Goal: Contribute content: Contribute content

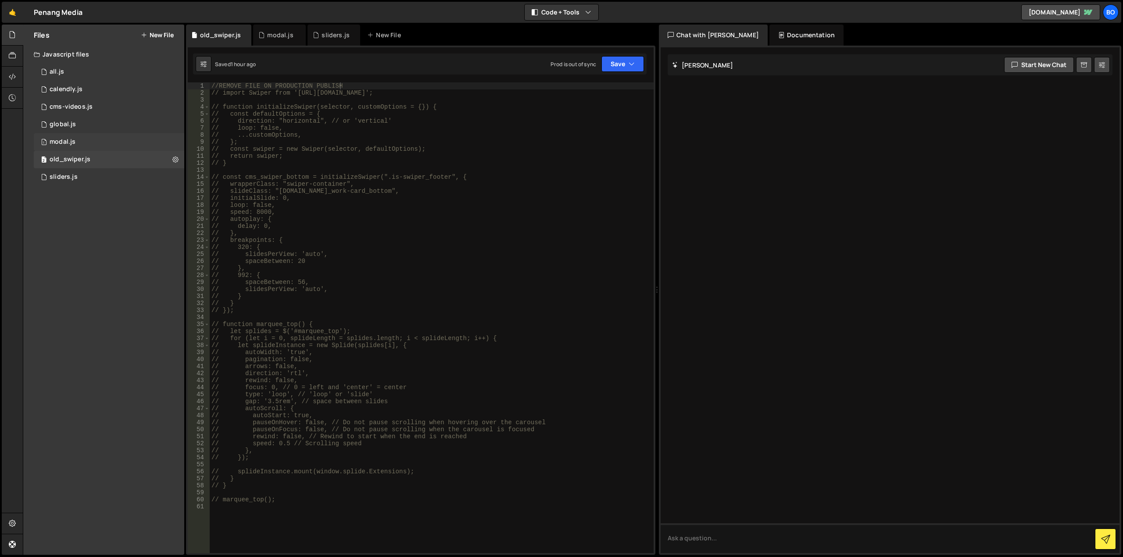
scroll to position [0, 8]
click at [104, 126] on div "1 global.js 0" at bounding box center [109, 125] width 150 height 18
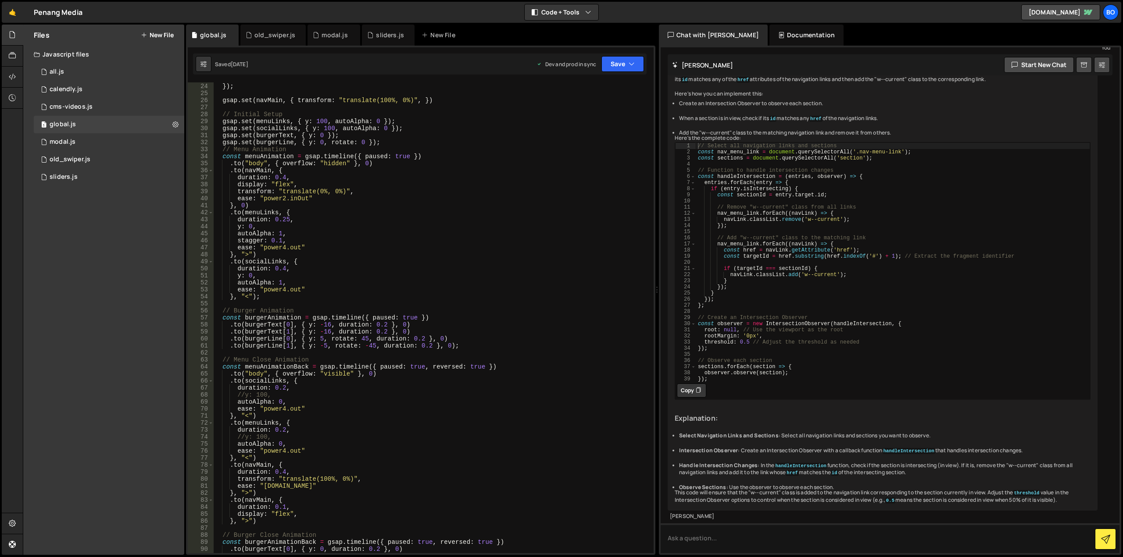
scroll to position [0, 0]
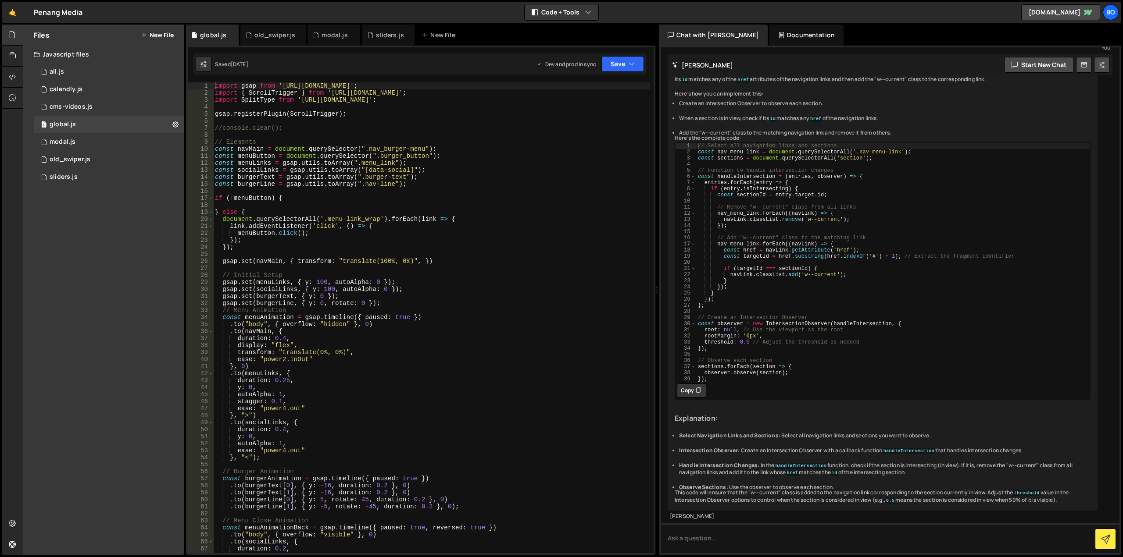
click at [150, 36] on button "New File" at bounding box center [157, 35] width 33 height 7
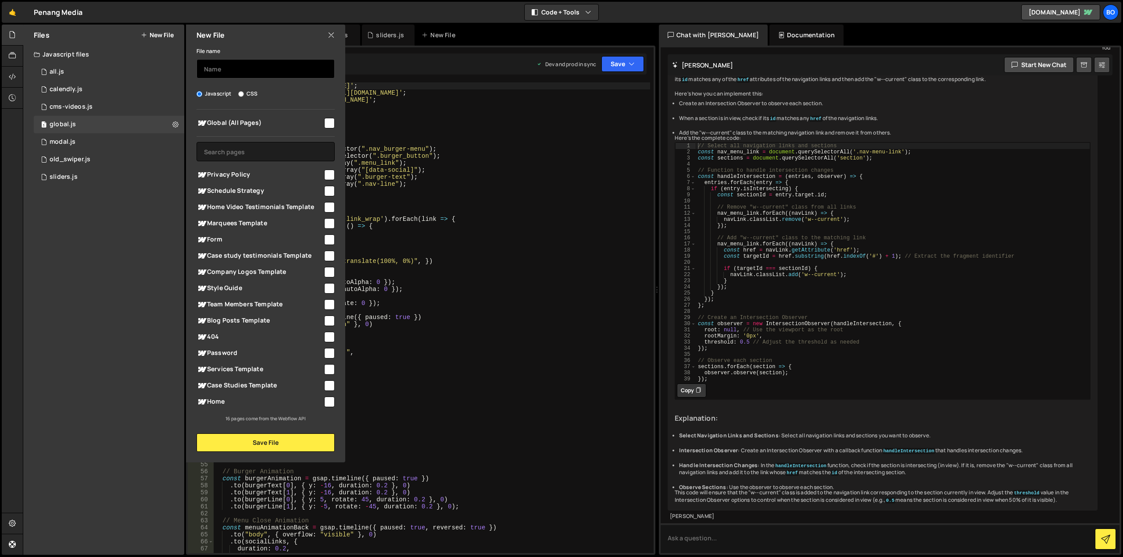
click at [236, 60] on input "text" at bounding box center [265, 68] width 138 height 19
type input "home"
click at [328, 400] on input "checkbox" at bounding box center [329, 402] width 11 height 11
checkbox input "true"
click at [291, 445] on button "Save File" at bounding box center [265, 443] width 138 height 18
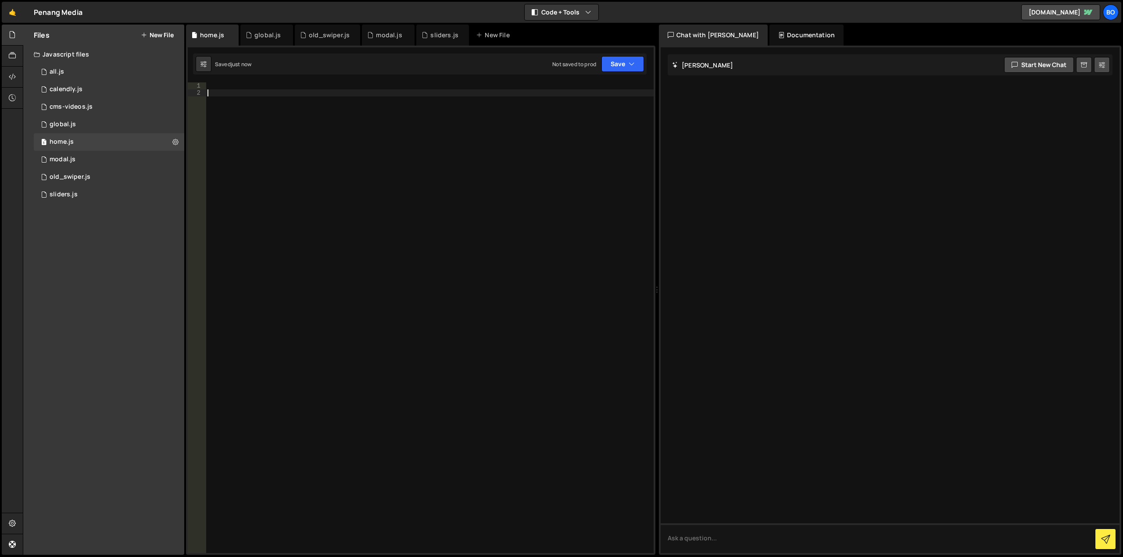
click at [263, 257] on div at bounding box center [430, 324] width 448 height 485
paste textarea "});"
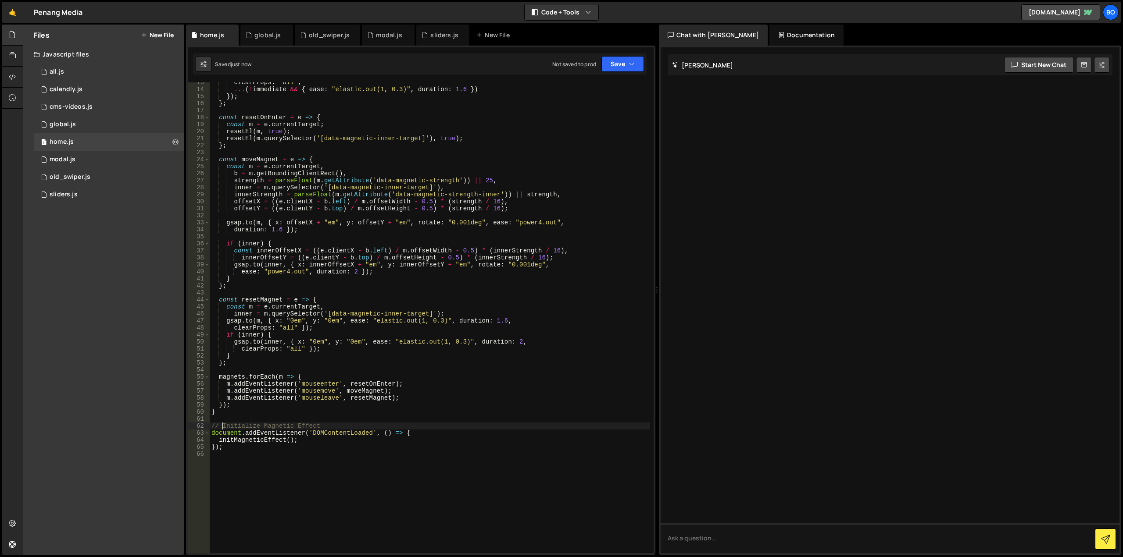
scroll to position [88, 0]
drag, startPoint x: 421, startPoint y: 435, endPoint x: 190, endPoint y: 425, distance: 230.9
click at [190, 425] on div "// Initialize Magnetic Effect 13 14 15 16 17 18 19 20 21 22 23 24 25 26 27 28 2…" at bounding box center [421, 317] width 466 height 471
type textarea "// Initialize Magnetic Effect document.addEventListener('DOMContentLoaded', () …"
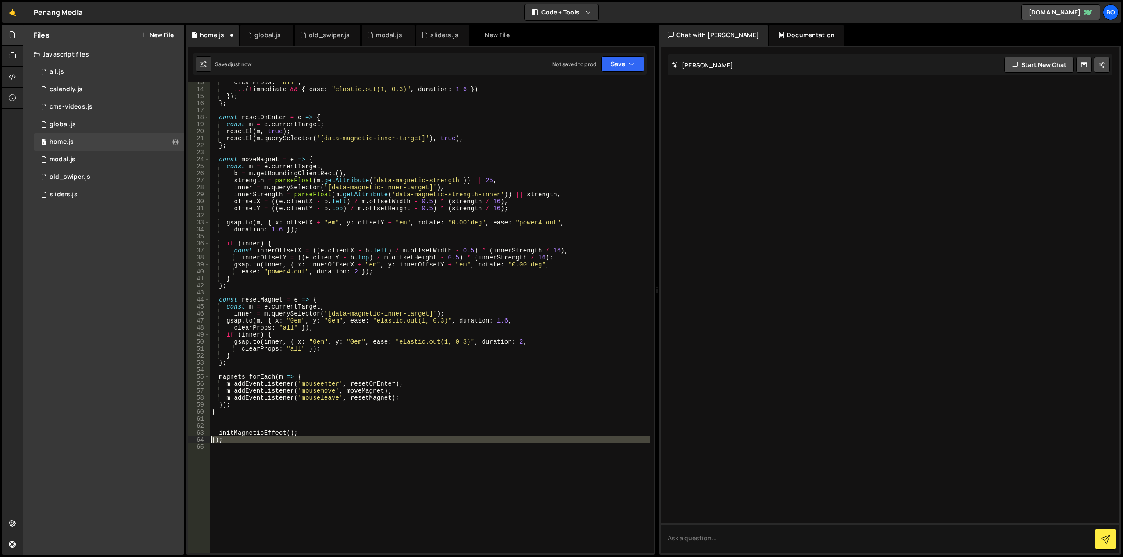
drag, startPoint x: 203, startPoint y: 442, endPoint x: 196, endPoint y: 442, distance: 6.1
click at [196, 442] on div "13 14 15 16 17 18 19 20 21 22 23 24 25 26 27 28 29 30 31 32 33 34 35 36 37 38 3…" at bounding box center [421, 317] width 466 height 471
type textarea "});"
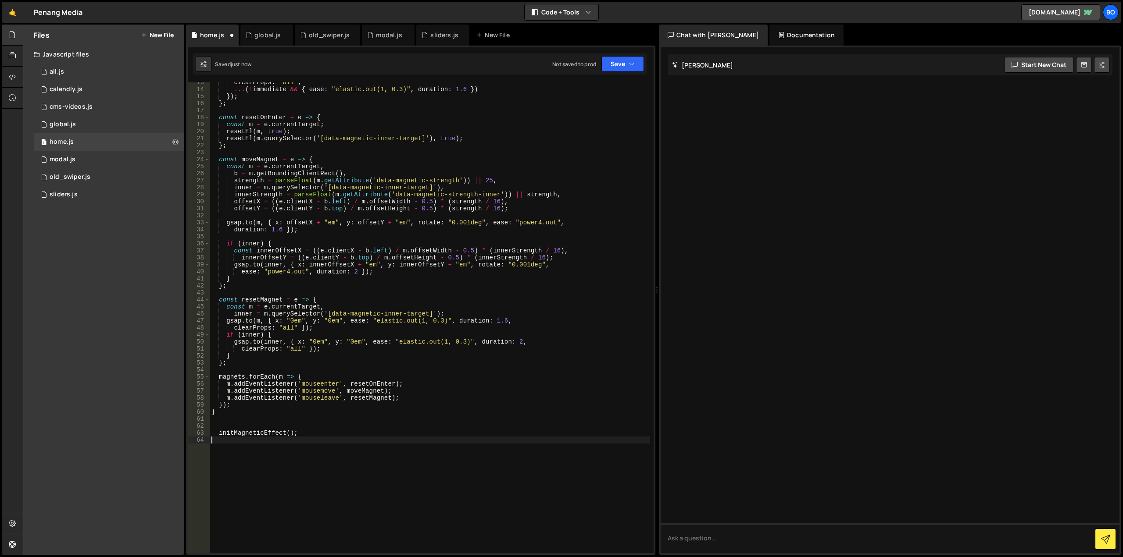
type textarea "if (inner) {"
